Goal: Book appointment/travel/reservation

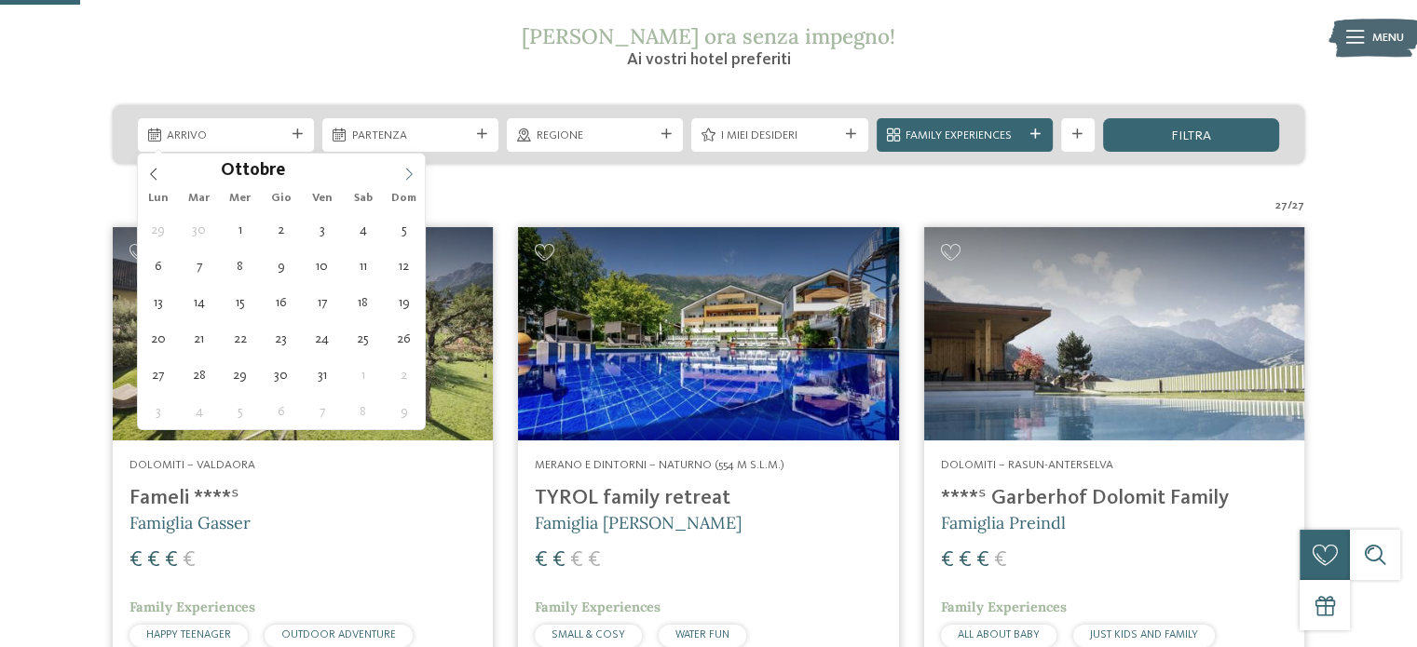
click at [405, 174] on icon at bounding box center [408, 174] width 13 height 13
type div "[DATE]"
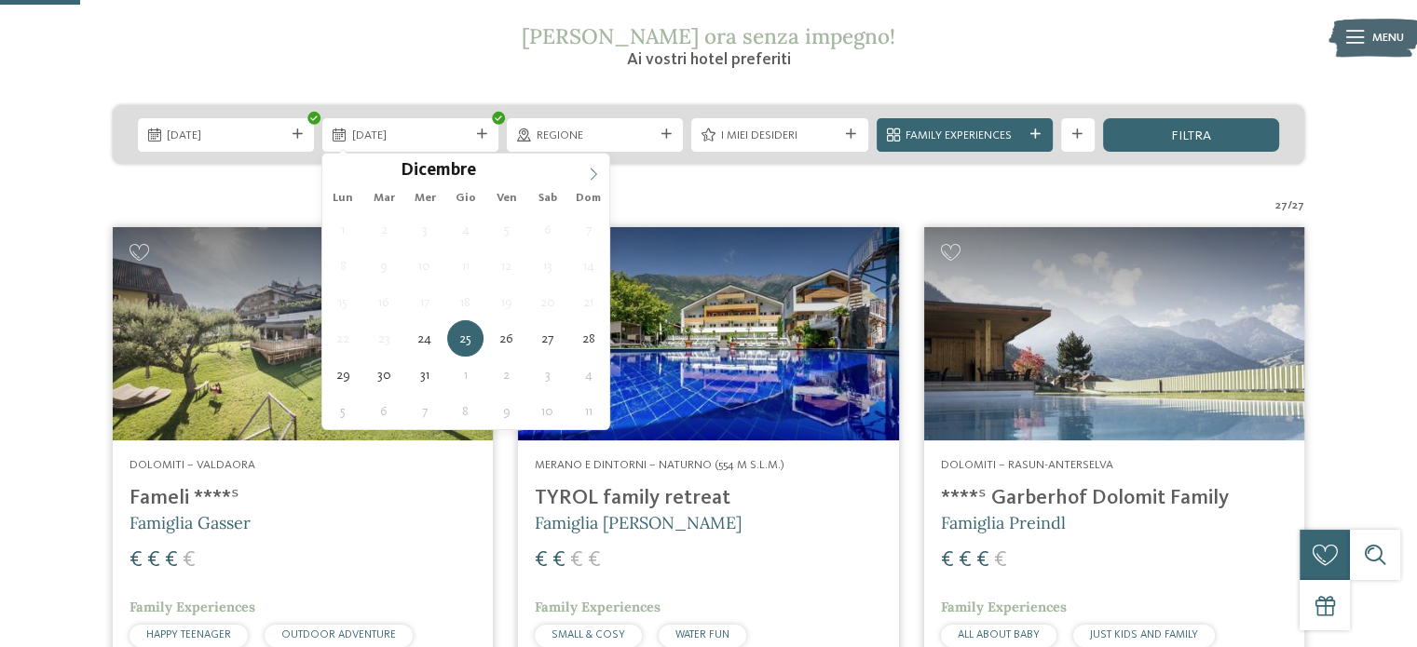
type input "****"
click at [585, 170] on span at bounding box center [594, 170] width 32 height 32
type div "[DATE]"
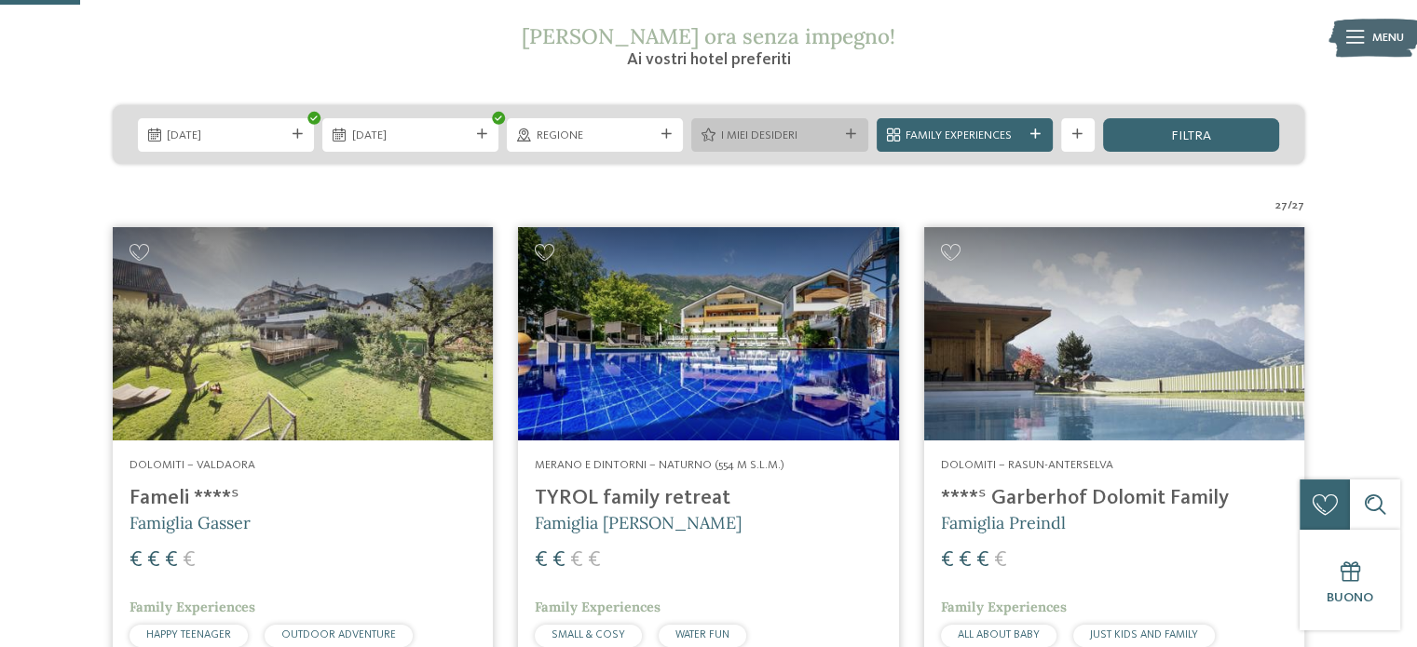
click at [768, 126] on div "I miei desideri" at bounding box center [779, 135] width 126 height 18
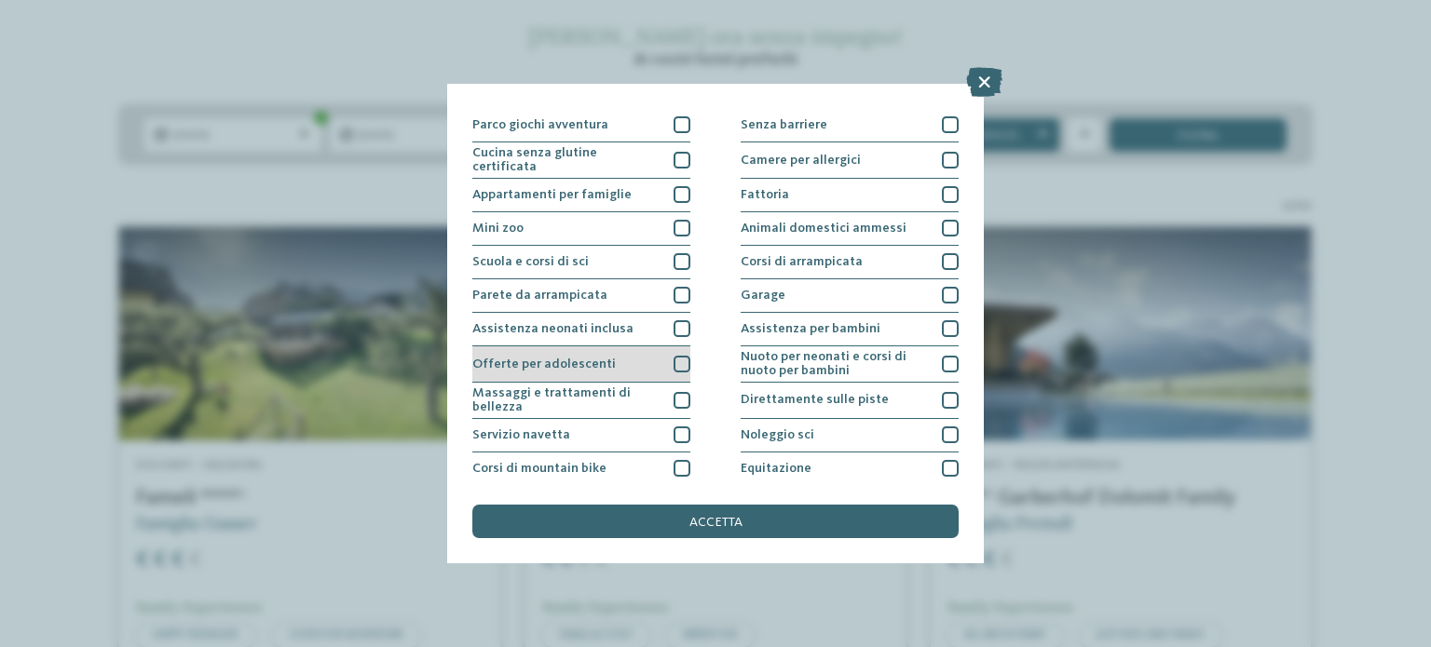
scroll to position [130, 0]
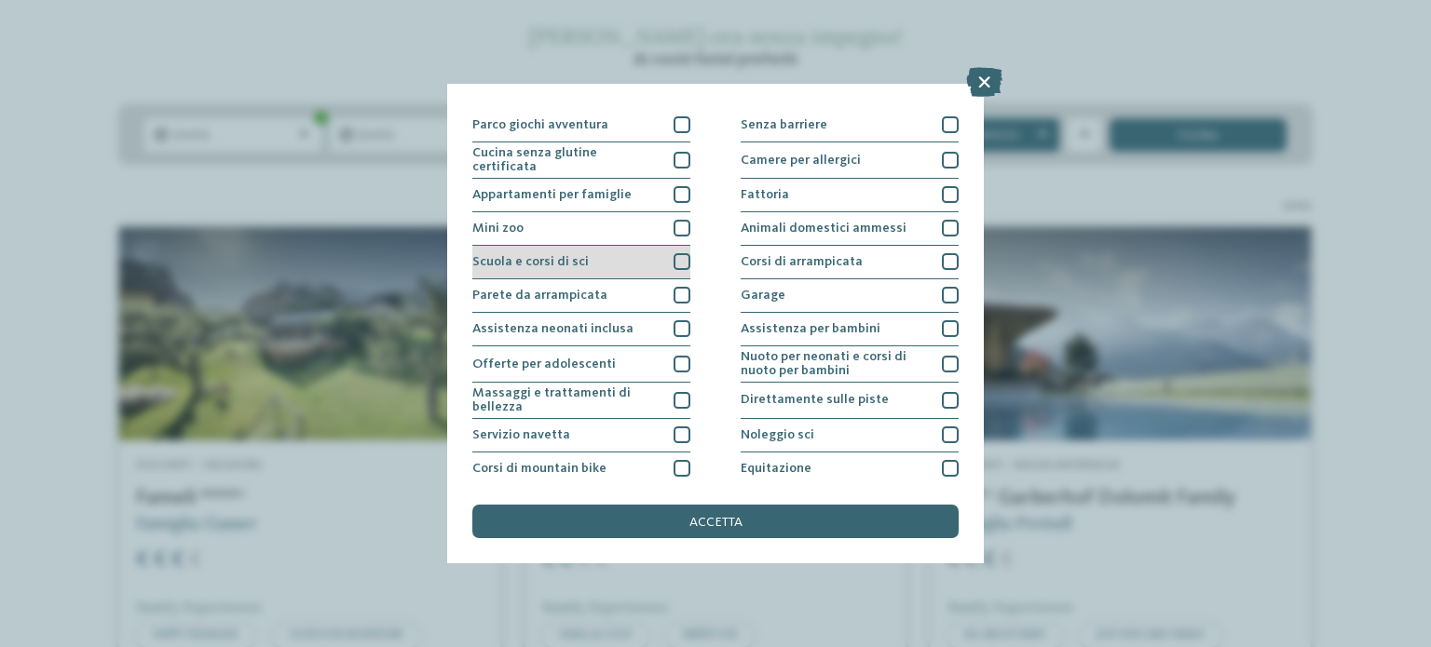
click at [682, 264] on div at bounding box center [682, 261] width 17 height 17
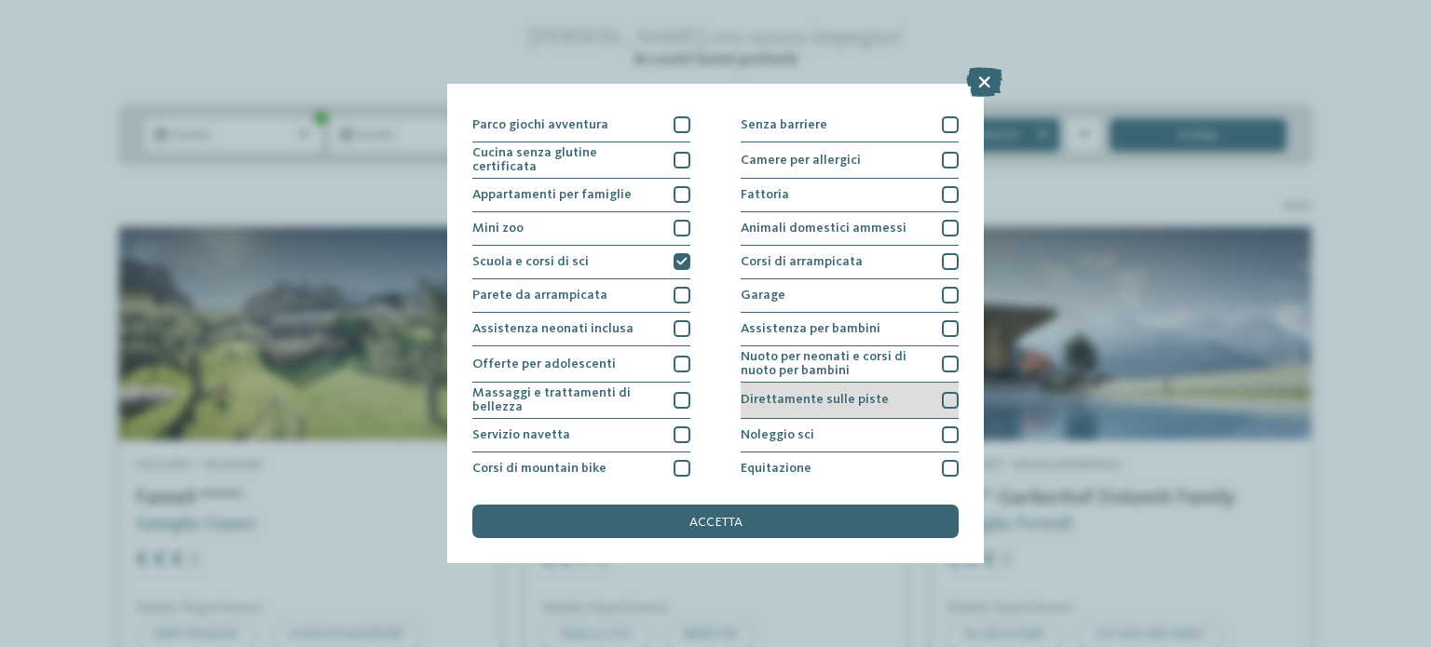
click at [942, 395] on div at bounding box center [950, 400] width 17 height 17
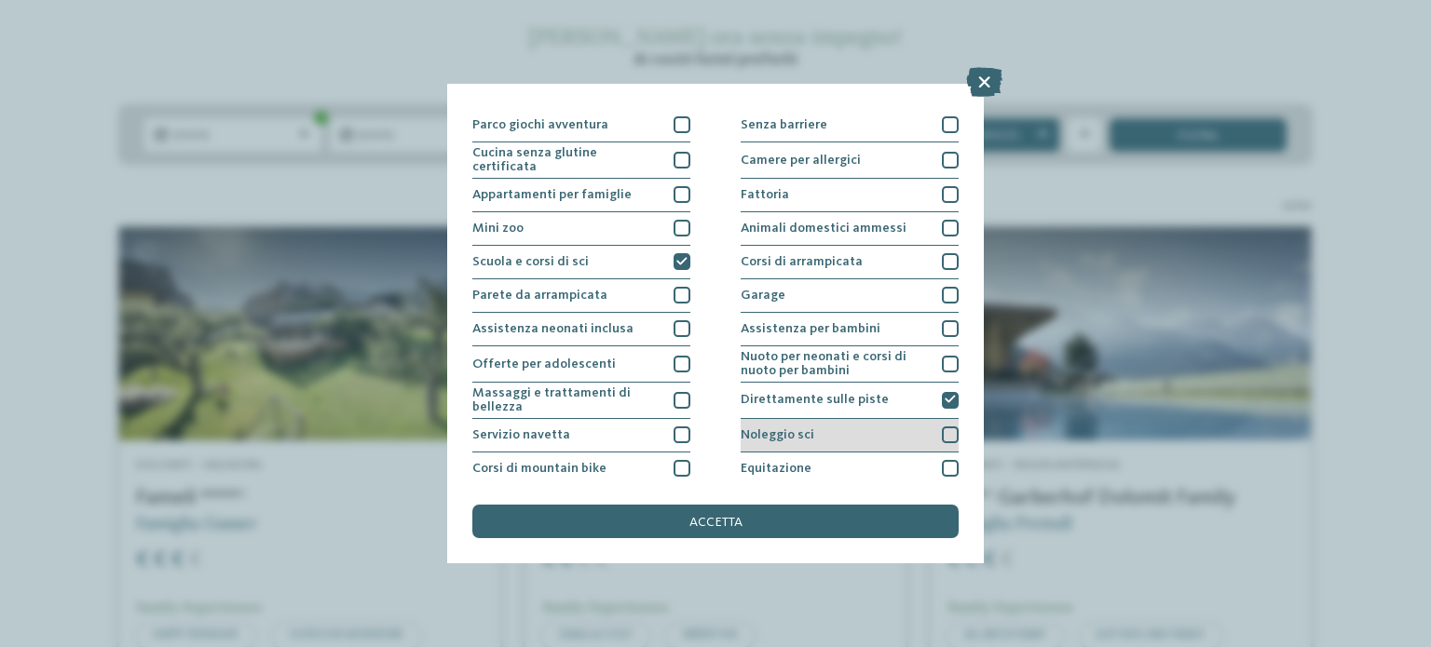
click at [942, 427] on div at bounding box center [950, 435] width 17 height 17
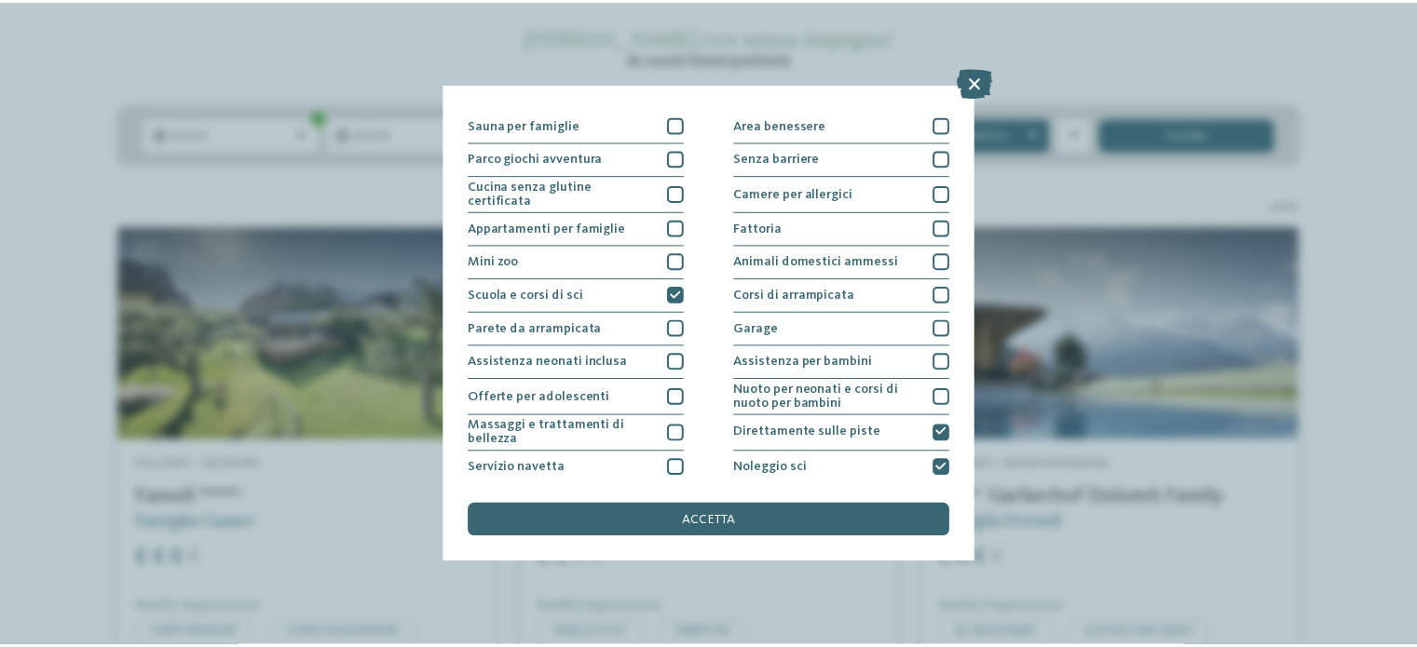
scroll to position [0, 0]
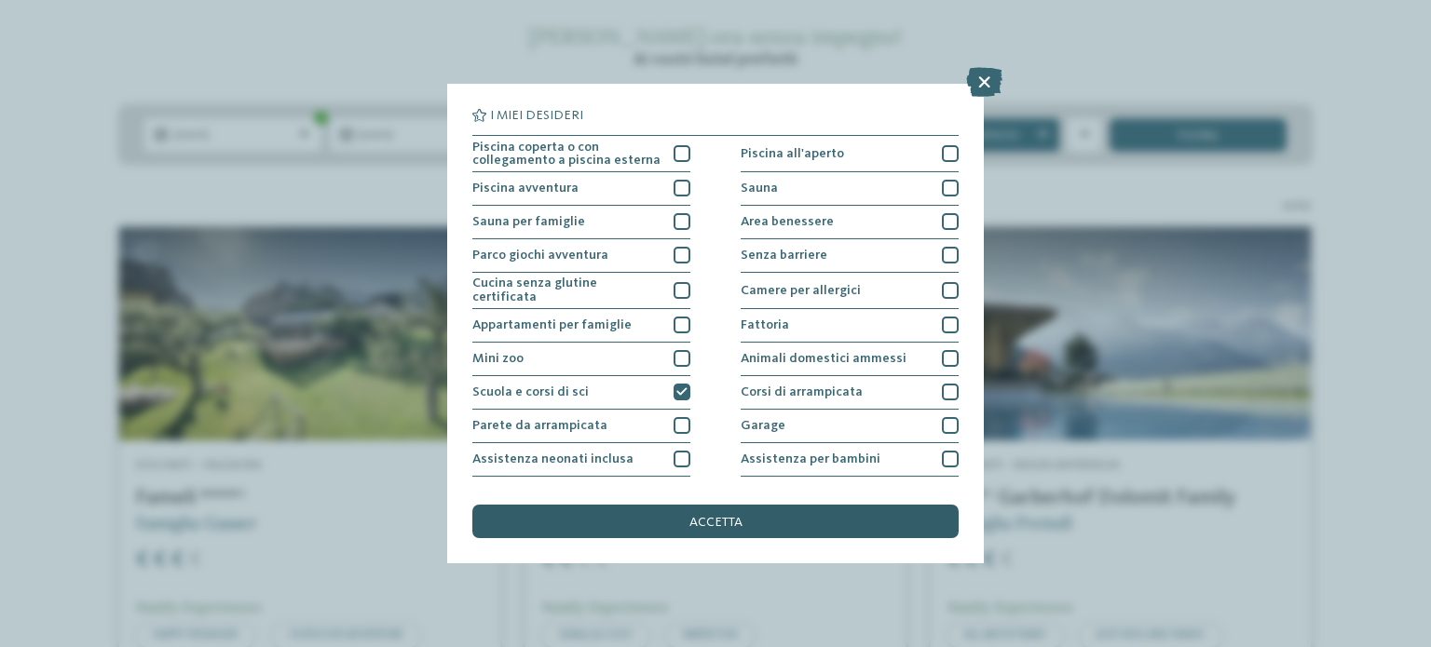
click at [661, 525] on div "accetta" at bounding box center [715, 522] width 486 height 34
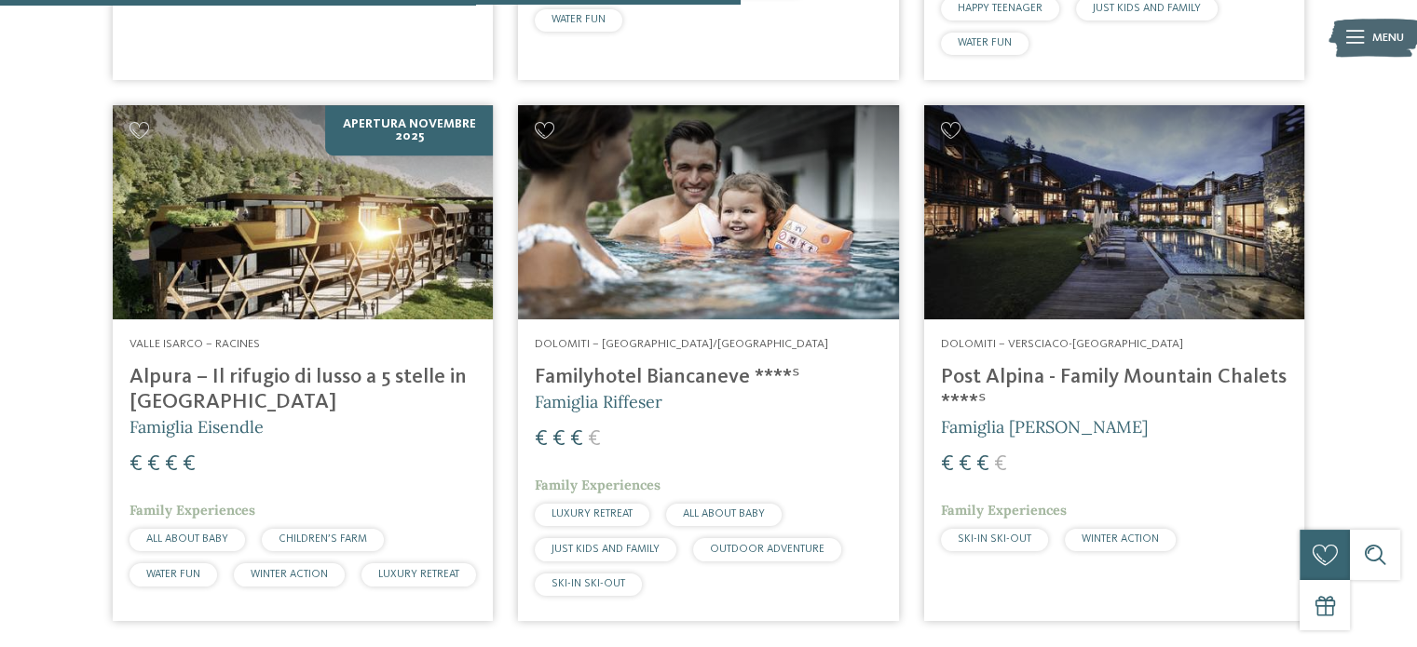
scroll to position [1115, 0]
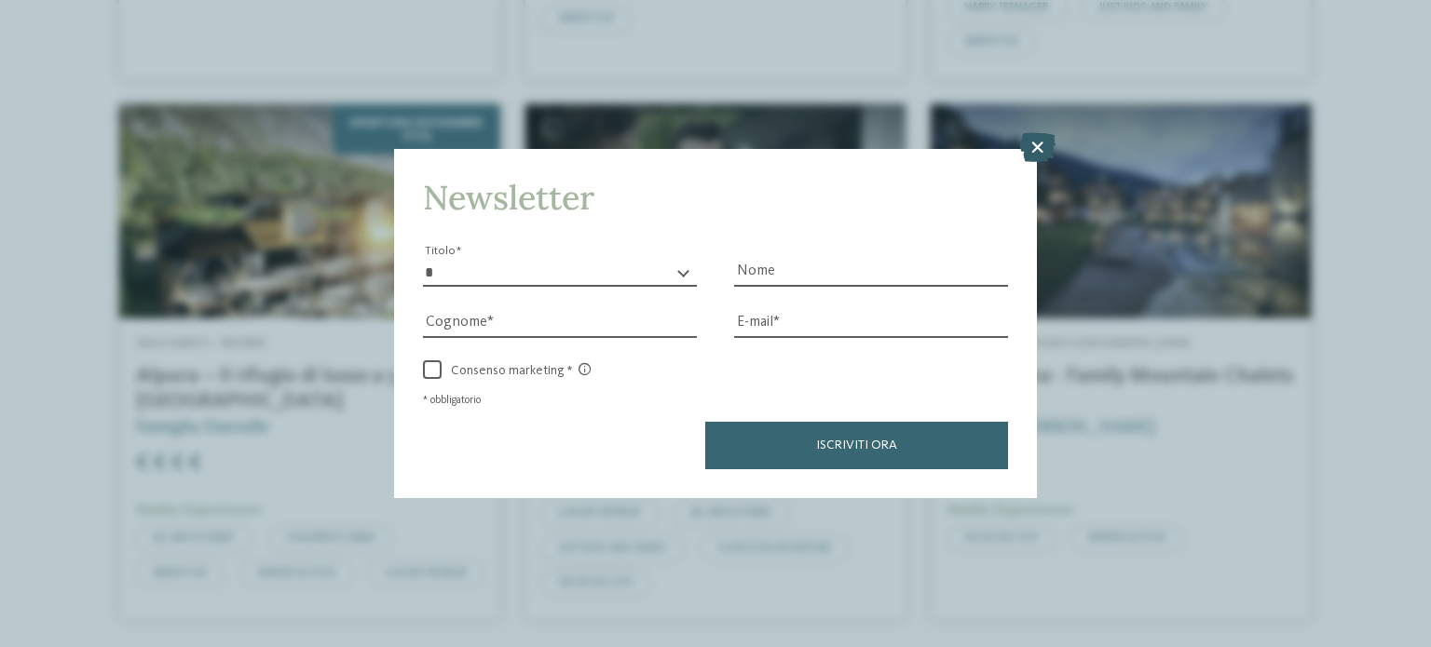
click at [1028, 152] on icon at bounding box center [1037, 147] width 36 height 30
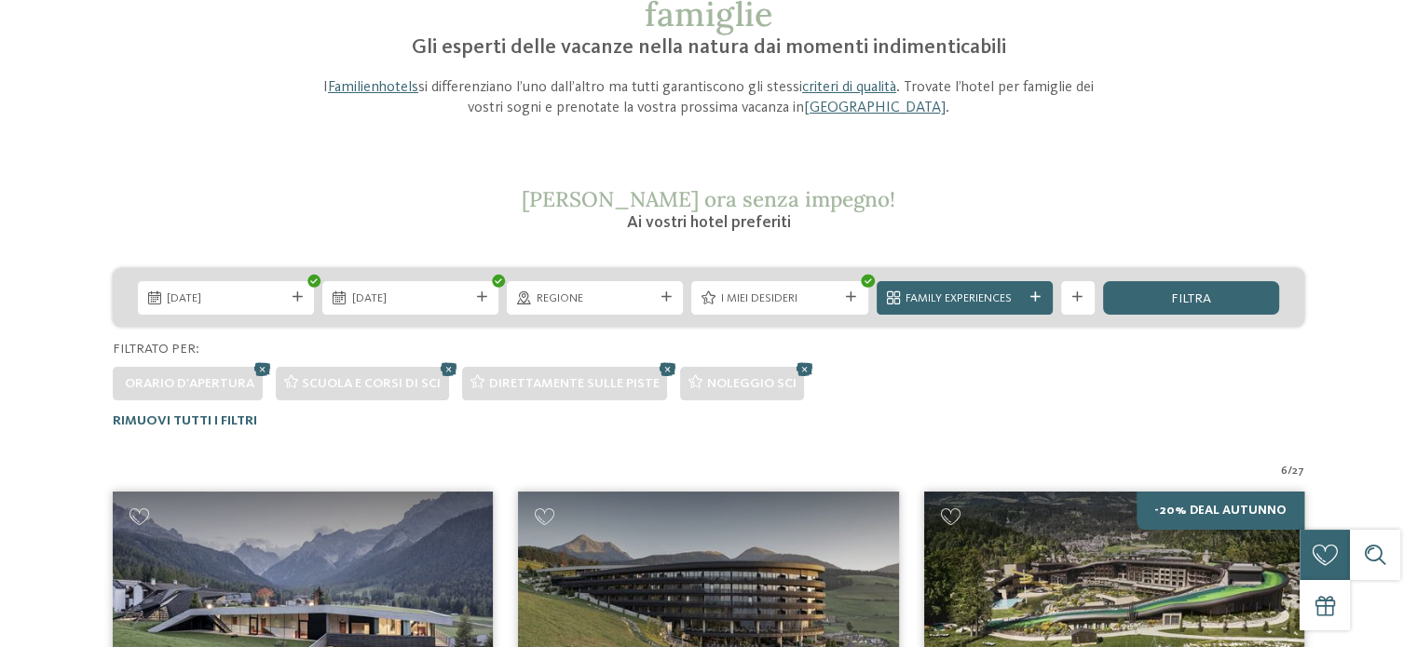
scroll to position [164, 0]
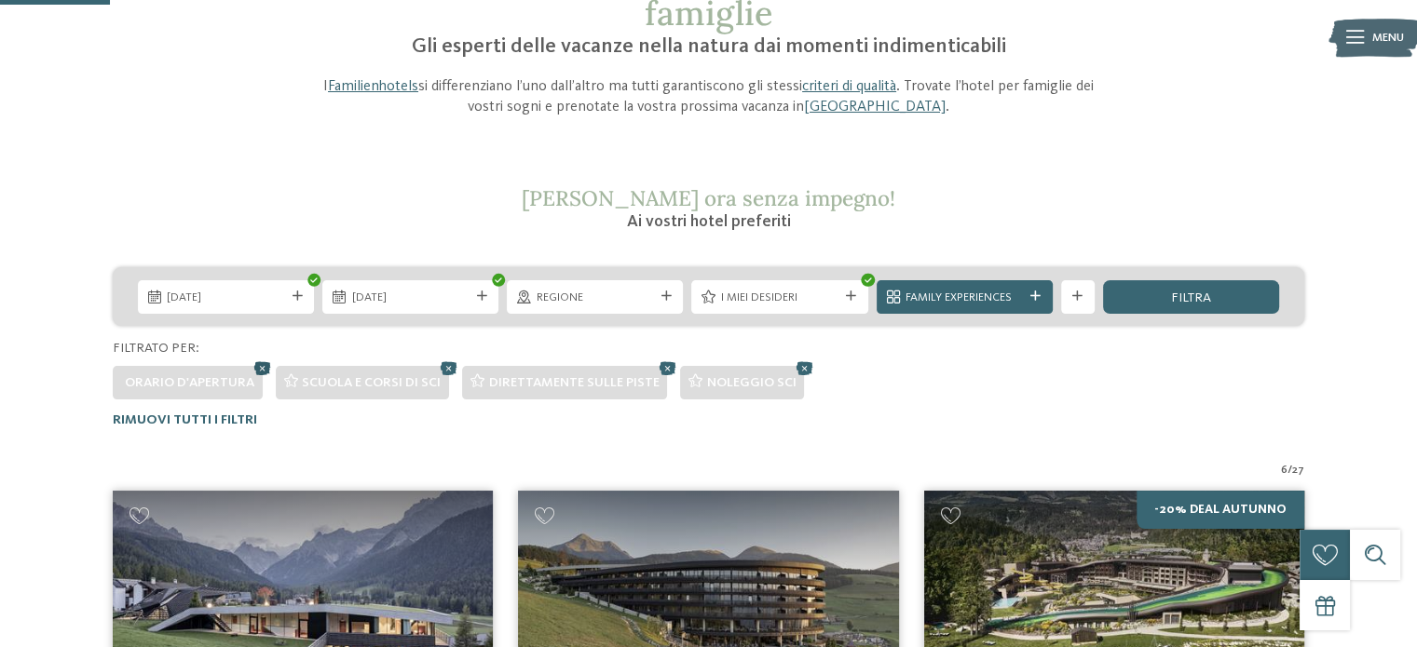
click at [257, 364] on icon at bounding box center [263, 368] width 25 height 22
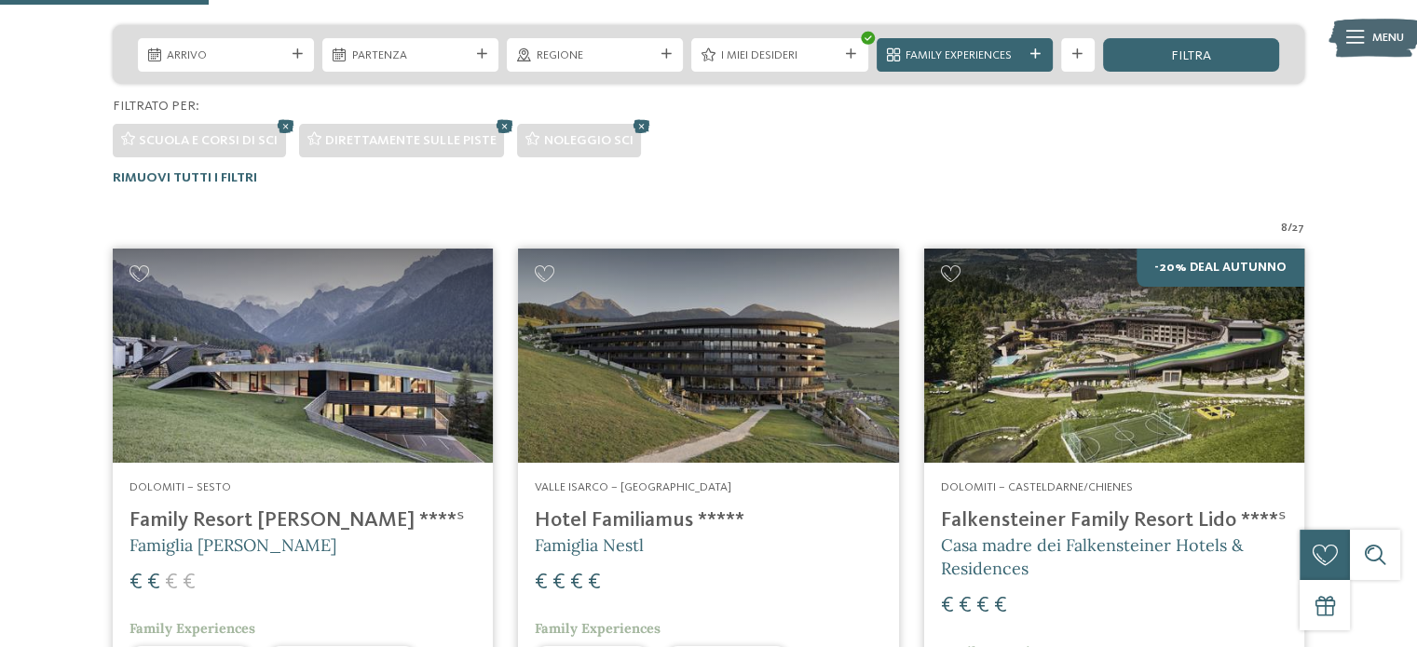
scroll to position [386, 0]
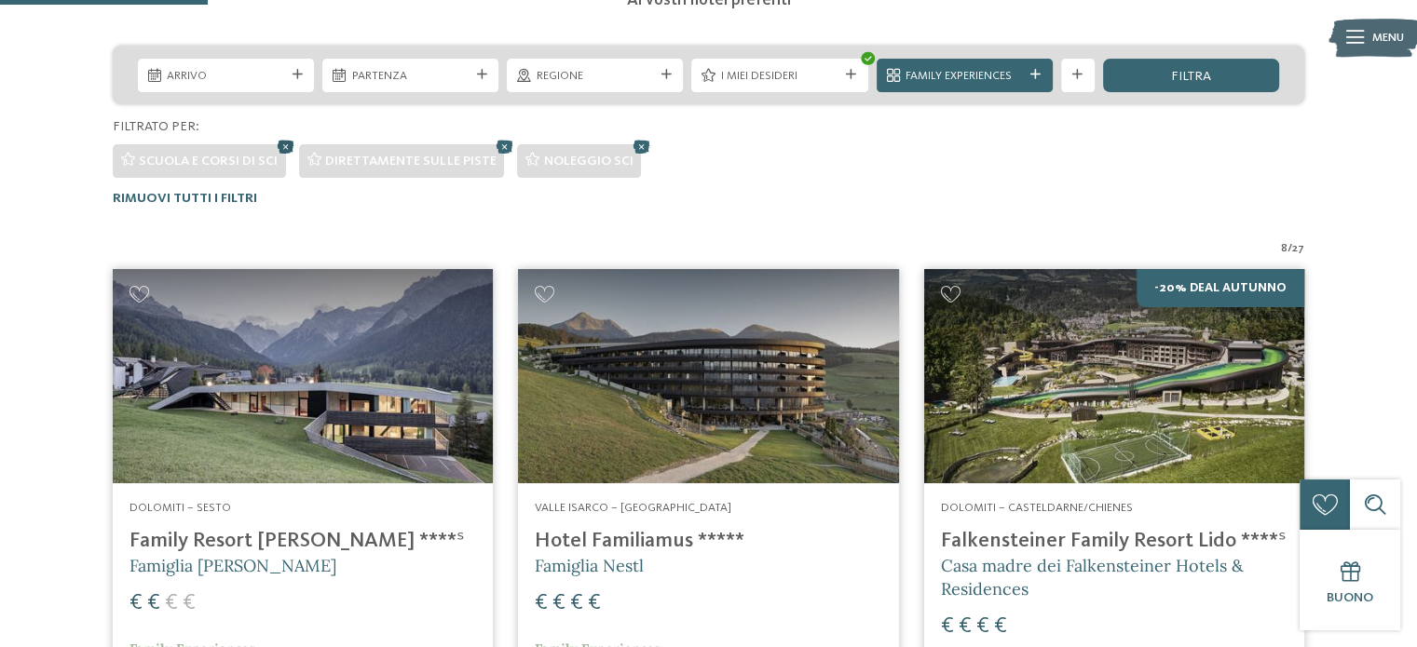
click at [286, 145] on icon at bounding box center [286, 146] width 25 height 22
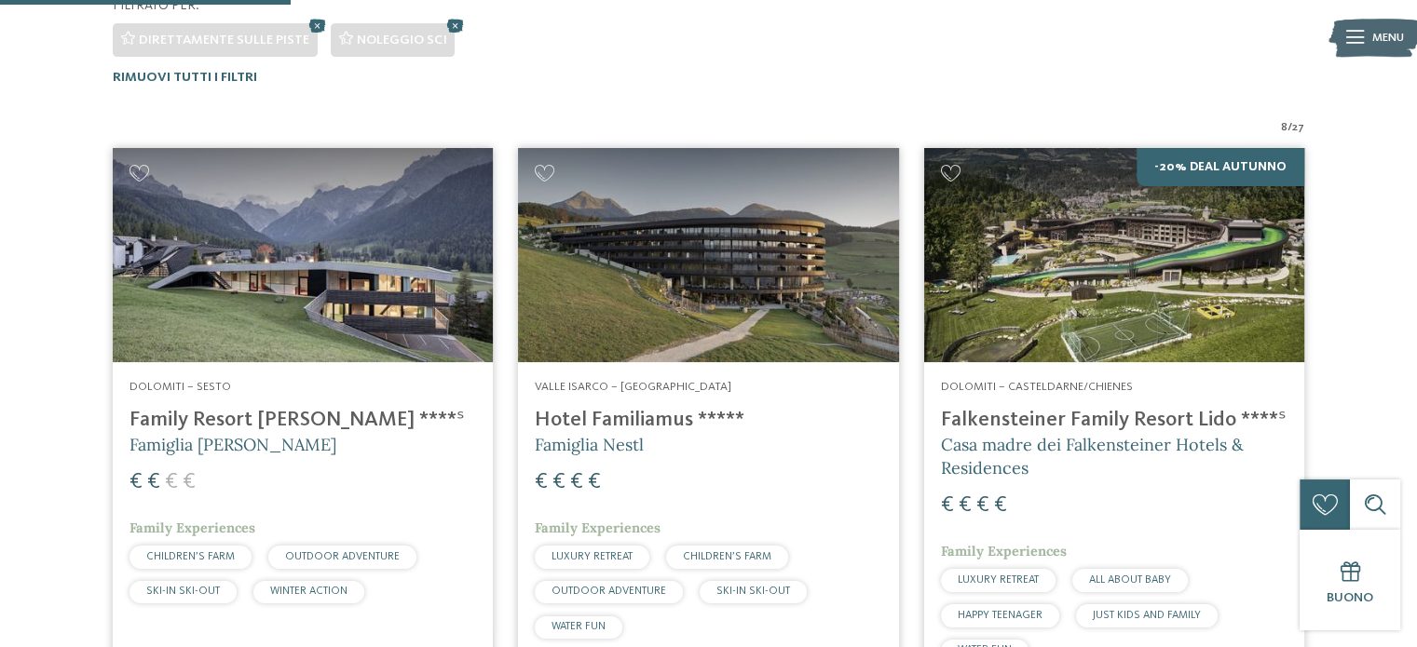
scroll to position [506, 0]
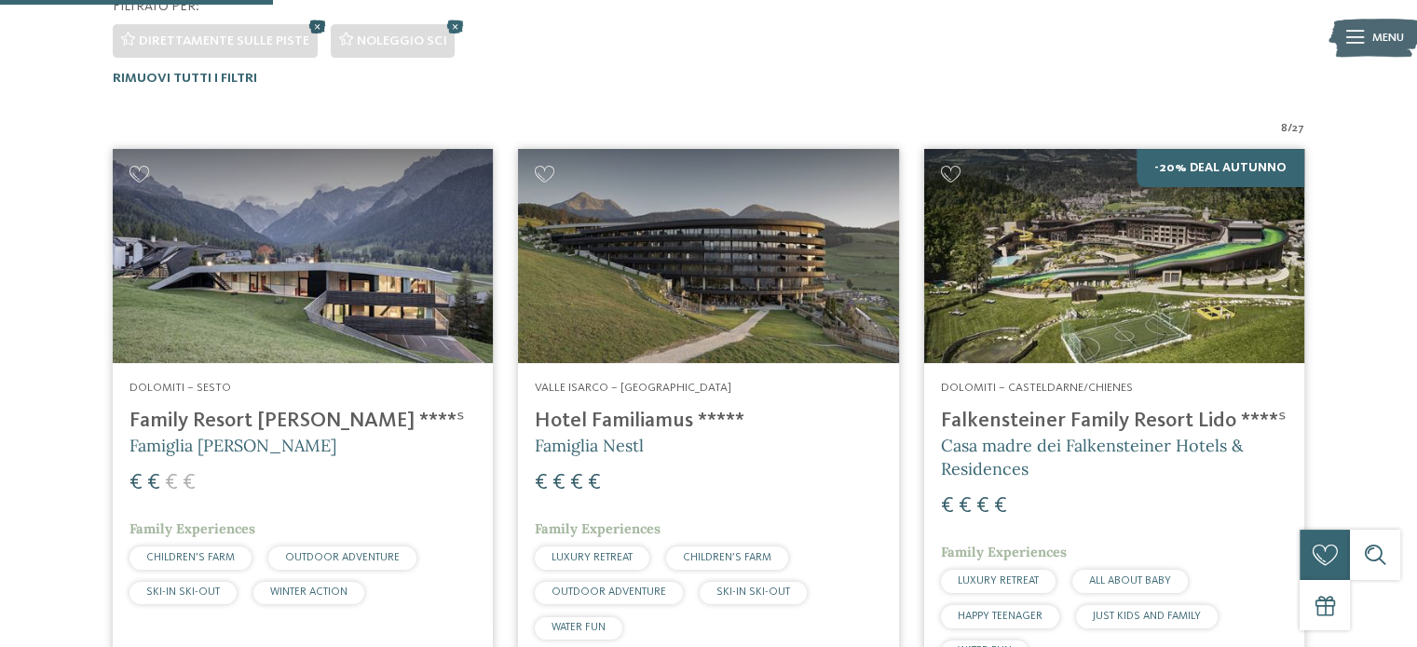
click at [310, 23] on icon at bounding box center [318, 26] width 25 height 22
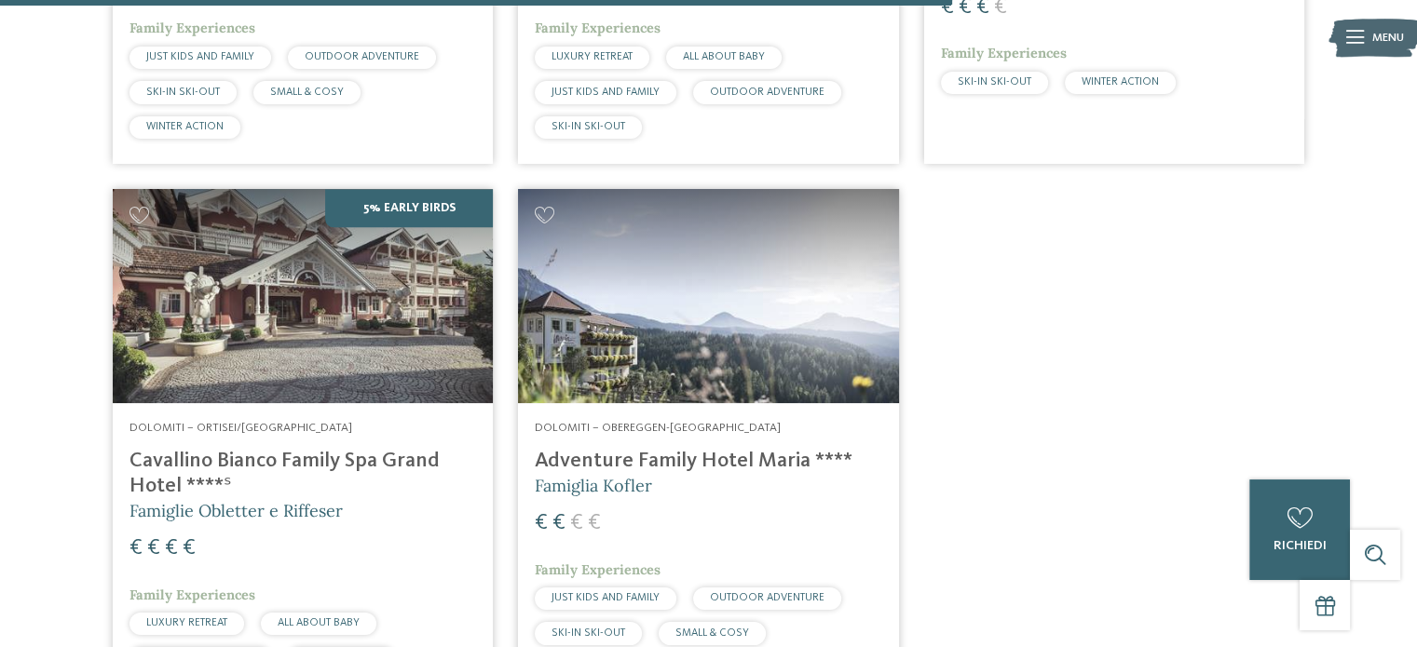
scroll to position [2188, 0]
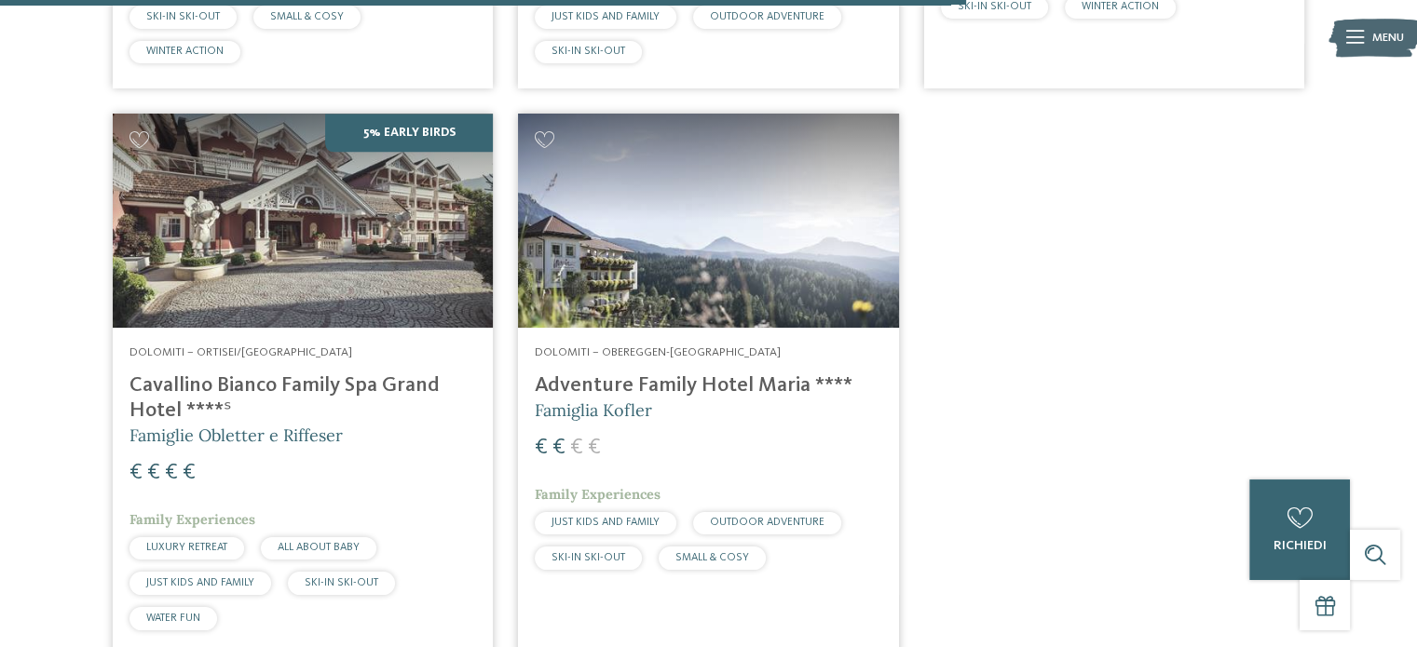
click at [378, 382] on h4 "Cavallino Bianco Family Spa Grand Hotel ****ˢ" at bounding box center [302, 399] width 347 height 50
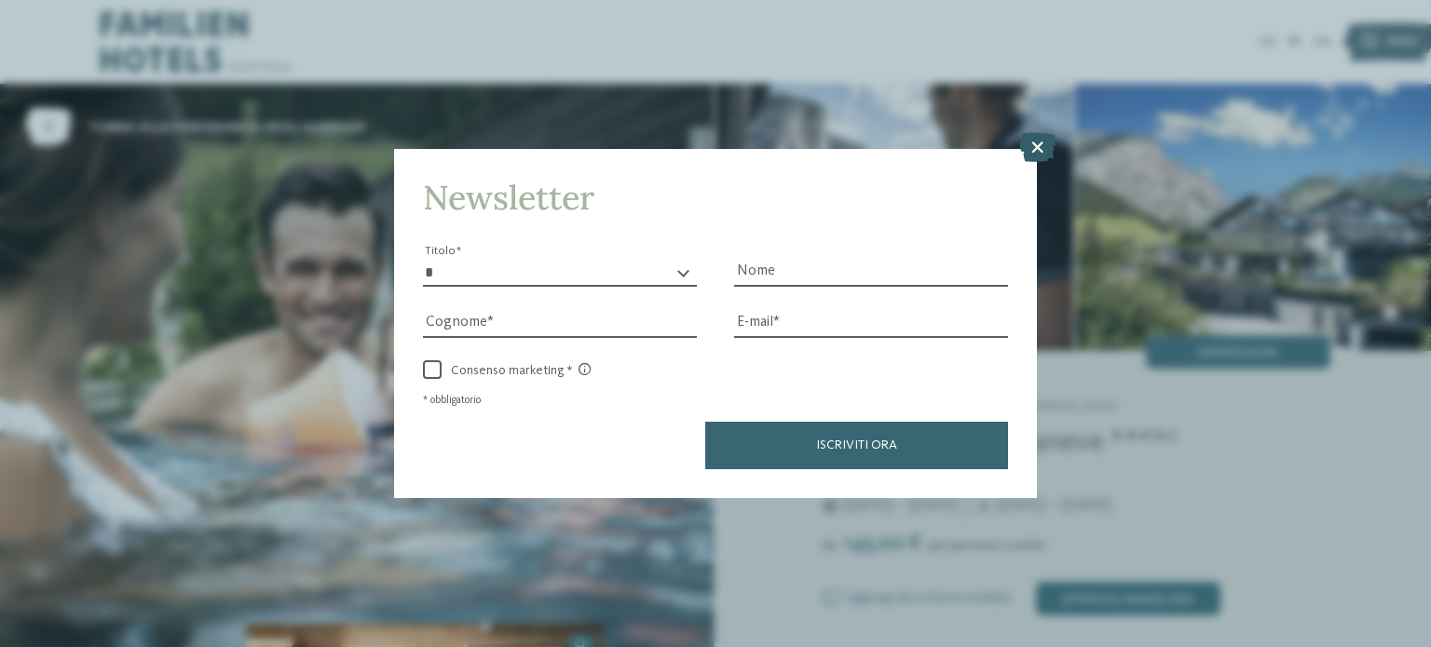
click at [1036, 154] on icon at bounding box center [1037, 147] width 36 height 30
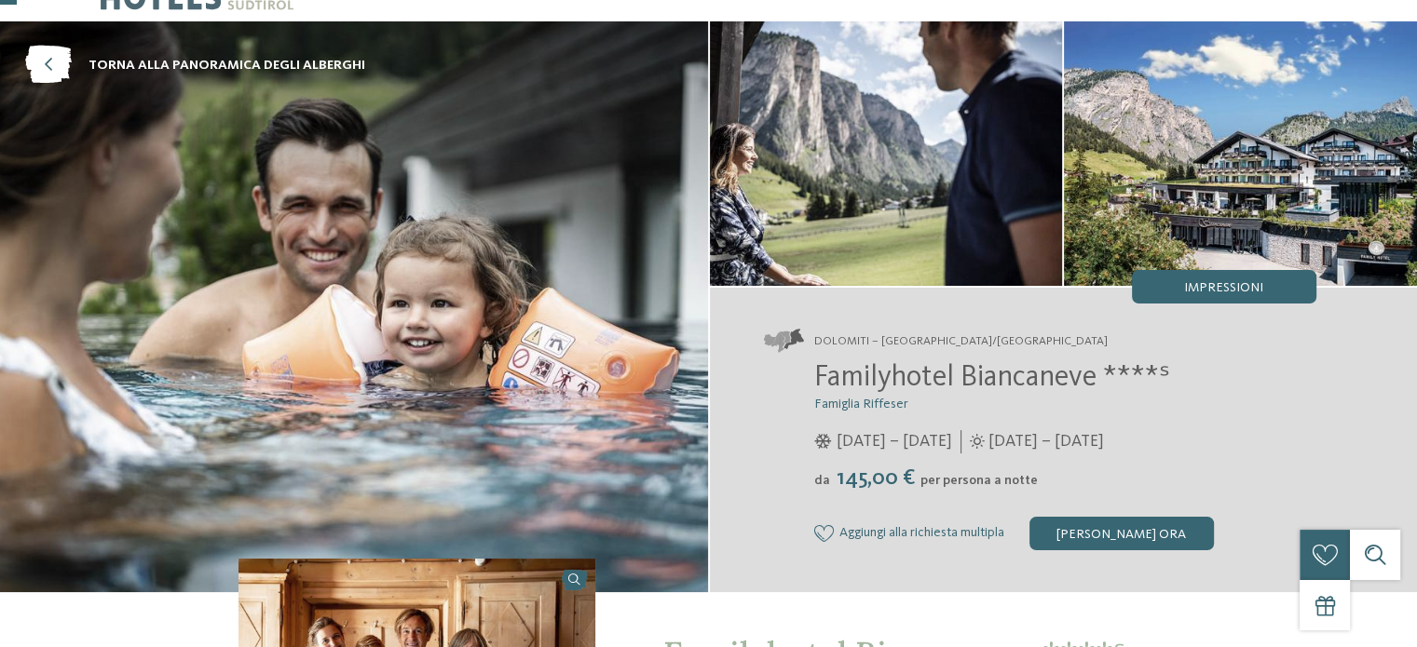
scroll to position [63, 0]
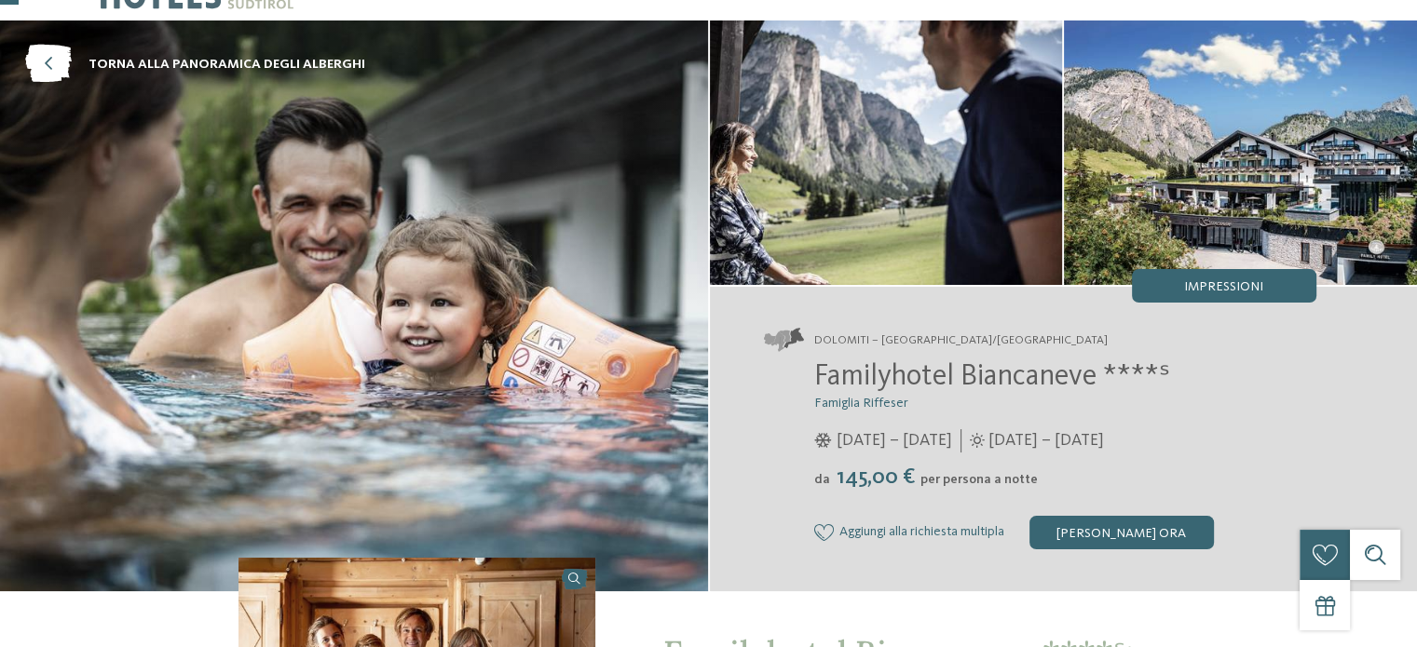
click at [999, 387] on span "Familyhotel Biancaneve ****ˢ" at bounding box center [992, 377] width 356 height 30
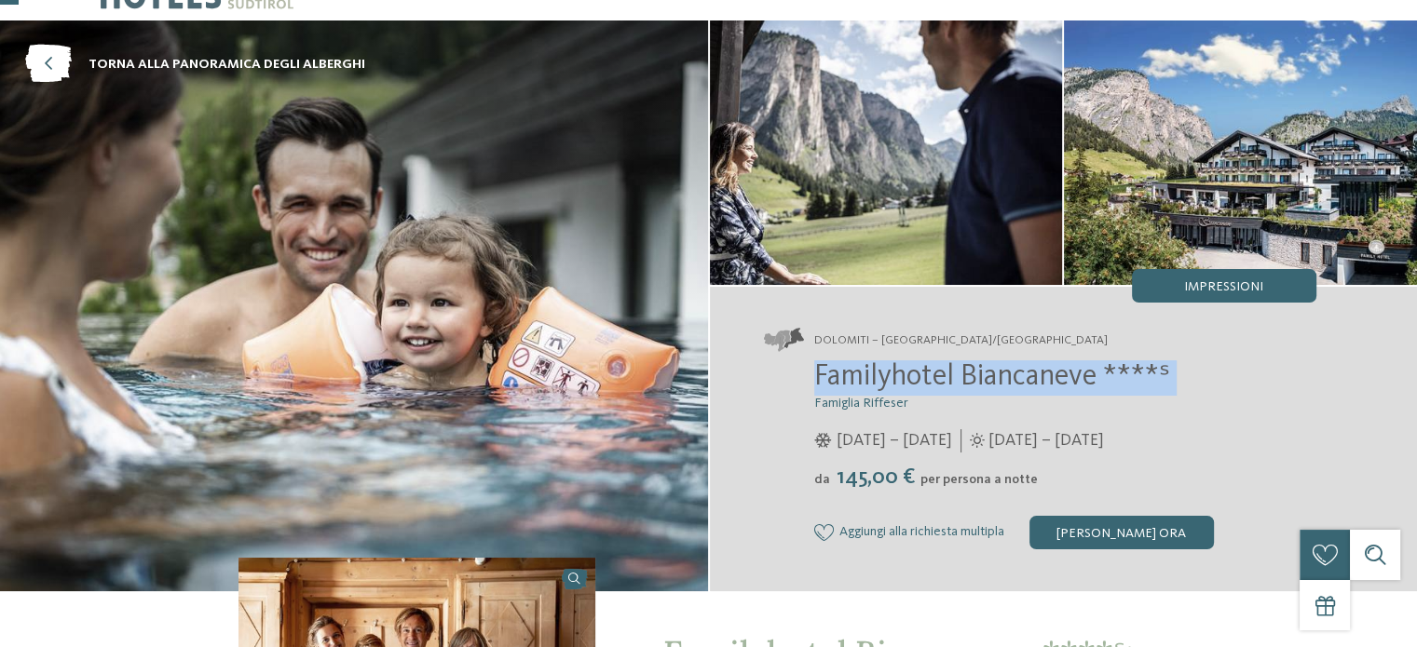
click at [999, 387] on span "Familyhotel Biancaneve ****ˢ" at bounding box center [992, 377] width 356 height 30
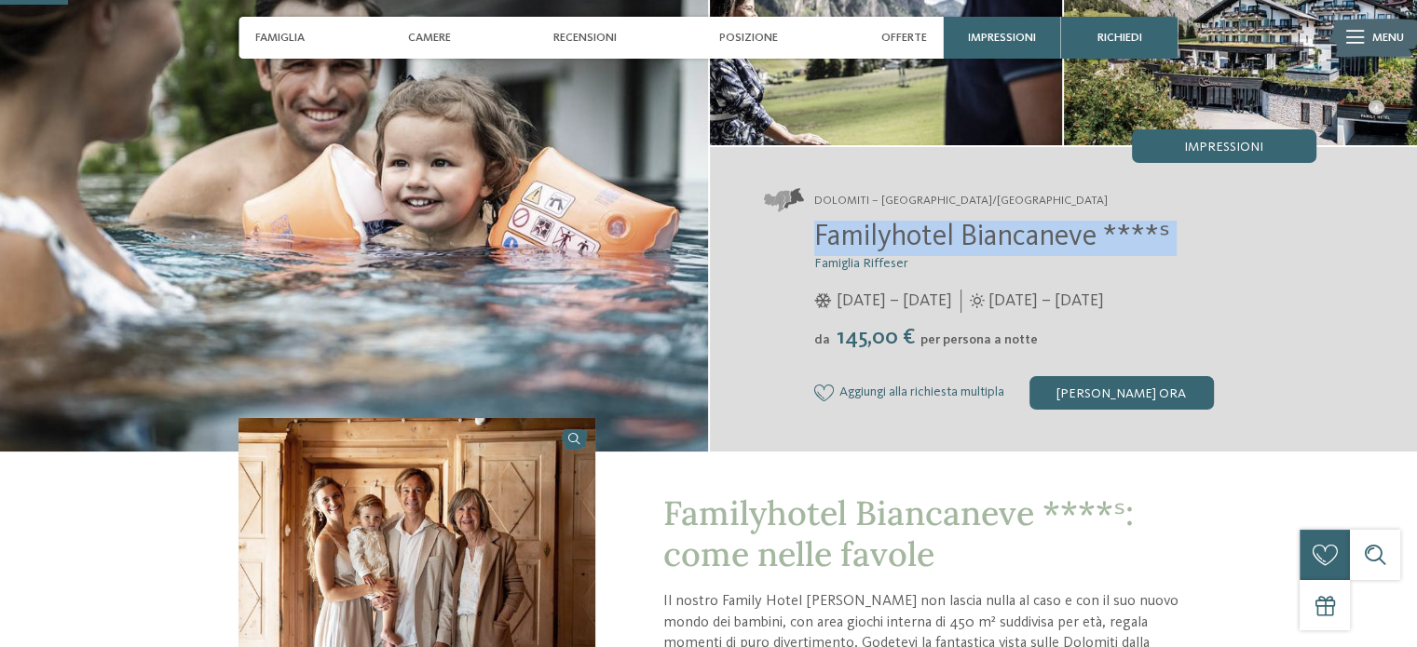
scroll to position [201, 0]
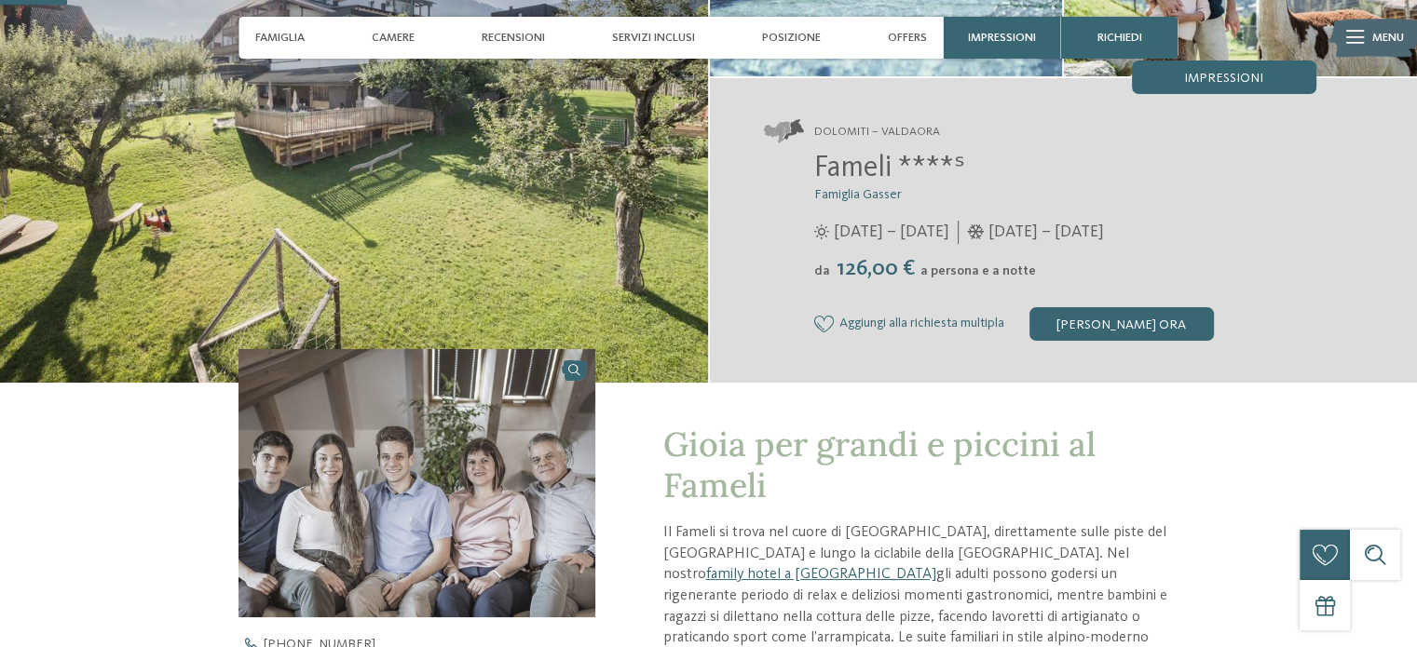
scroll to position [281, 0]
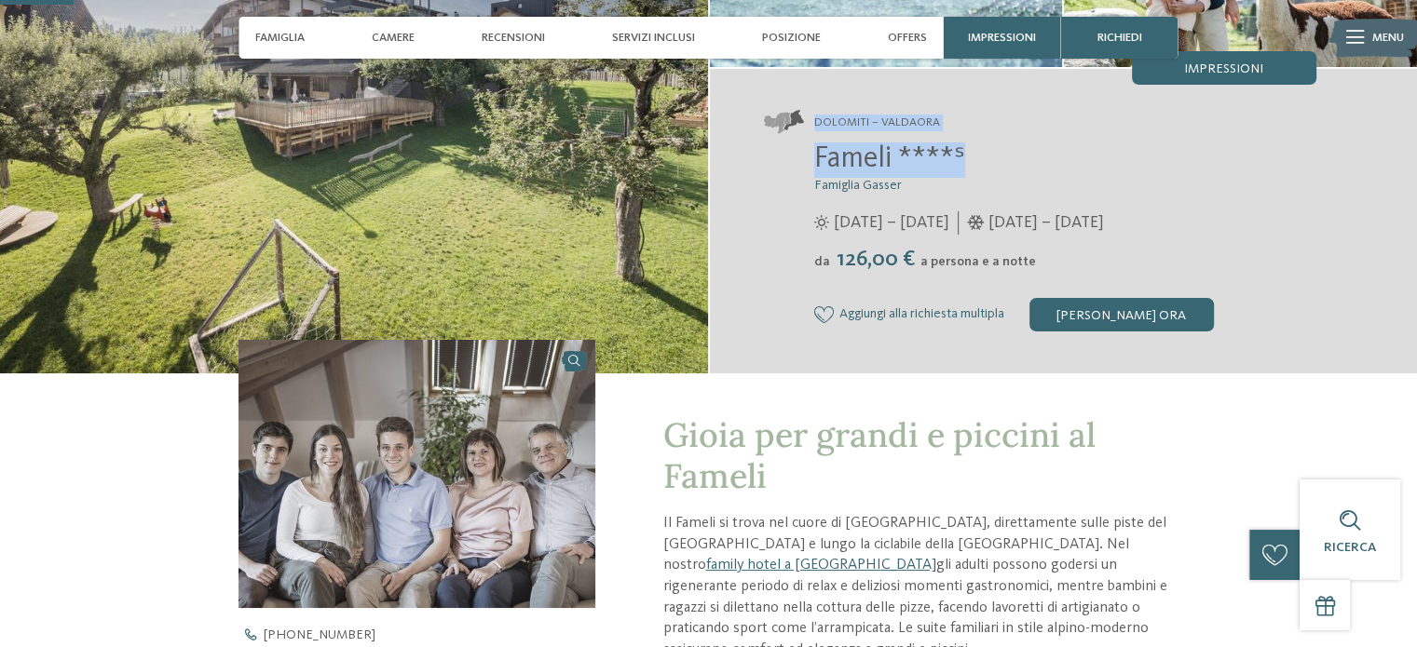
drag, startPoint x: 813, startPoint y: 121, endPoint x: 974, endPoint y: 162, distance: 165.4
click at [974, 162] on div "Dolomiti – Valdaora Fameli ****ˢ Famiglia Gasser da" at bounding box center [1064, 221] width 708 height 305
